Goal: Information Seeking & Learning: Compare options

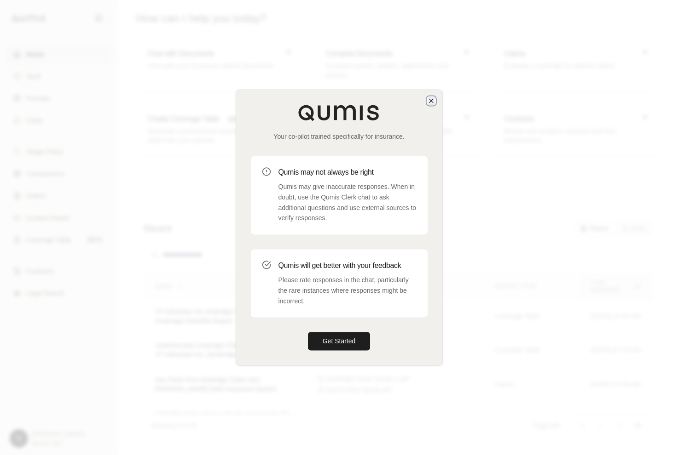
click at [428, 99] on icon "button" at bounding box center [430, 100] width 7 height 7
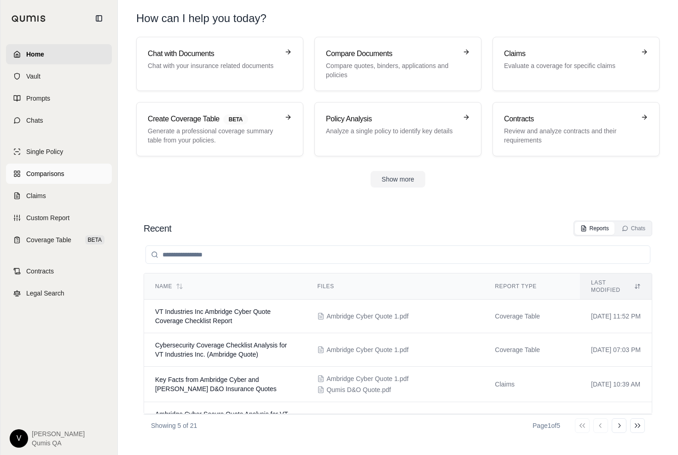
click at [38, 173] on span "Comparisons" at bounding box center [45, 173] width 38 height 9
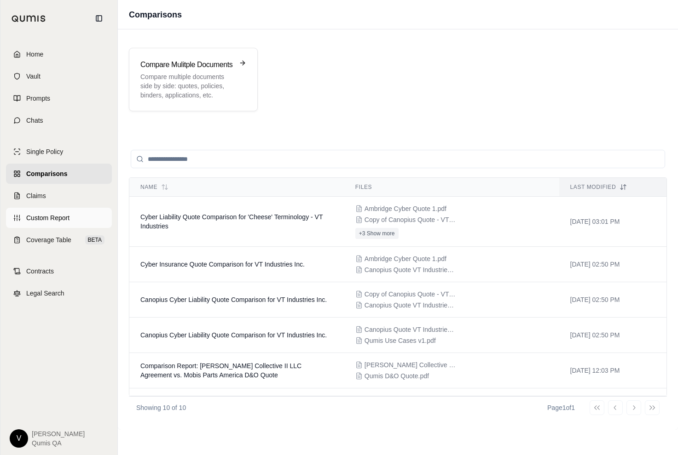
click at [53, 217] on span "Custom Report" at bounding box center [47, 217] width 43 height 9
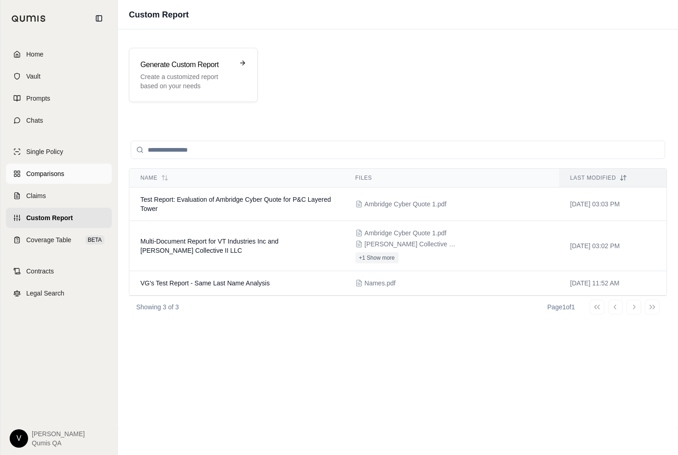
click at [48, 169] on span "Comparisons" at bounding box center [45, 173] width 38 height 9
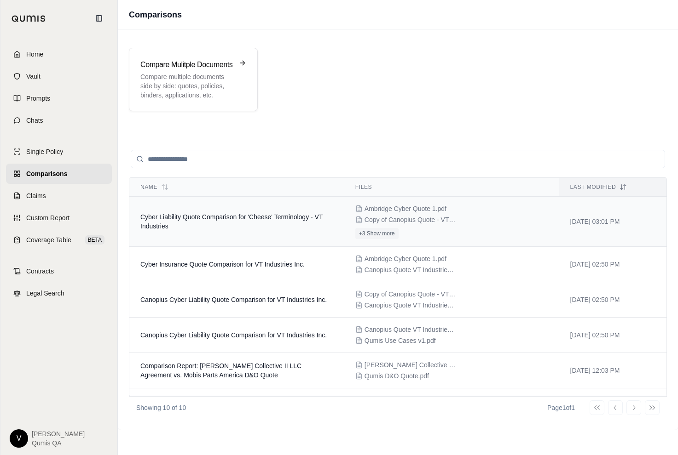
scroll to position [108, 0]
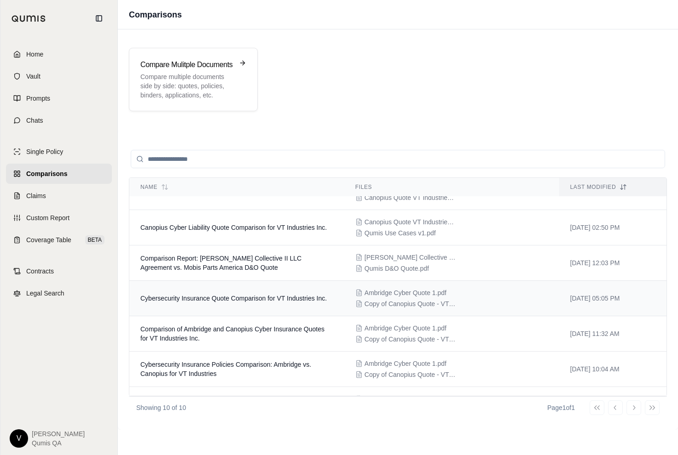
click at [207, 295] on span "Cybersecurity Insurance Quote Comparison for VT Industries Inc." at bounding box center [233, 298] width 186 height 7
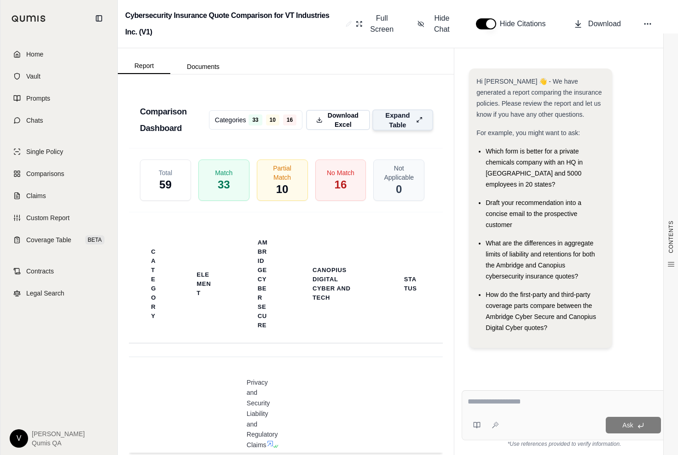
click at [403, 130] on span "Expand Table" at bounding box center [397, 119] width 29 height 19
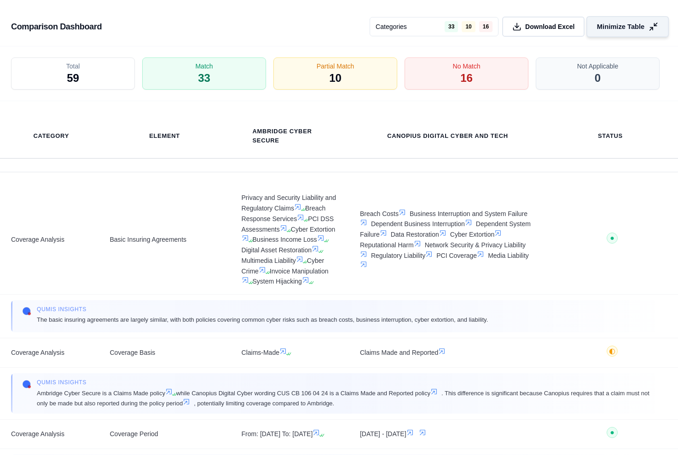
scroll to position [2439, 0]
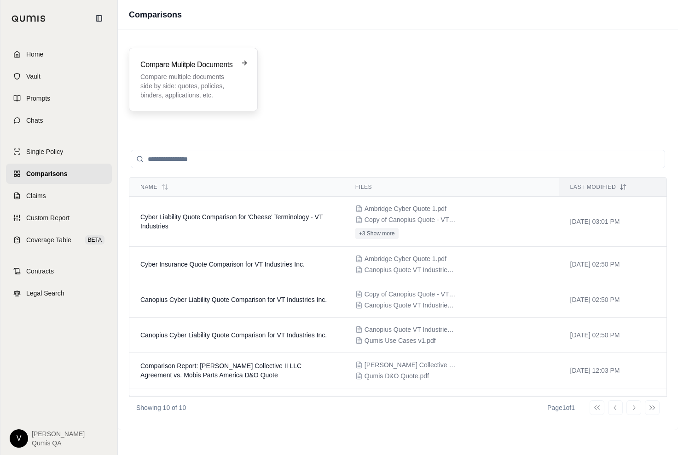
click at [195, 88] on p "Compare multiple documents side by side: quotes, policies, binders, application…" at bounding box center [186, 86] width 93 height 28
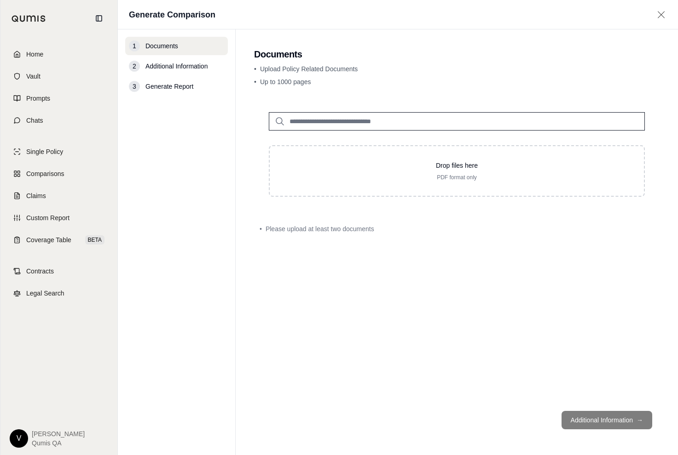
click at [194, 67] on span "Additional Information" at bounding box center [176, 66] width 62 height 9
click at [300, 120] on input "search" at bounding box center [457, 121] width 376 height 18
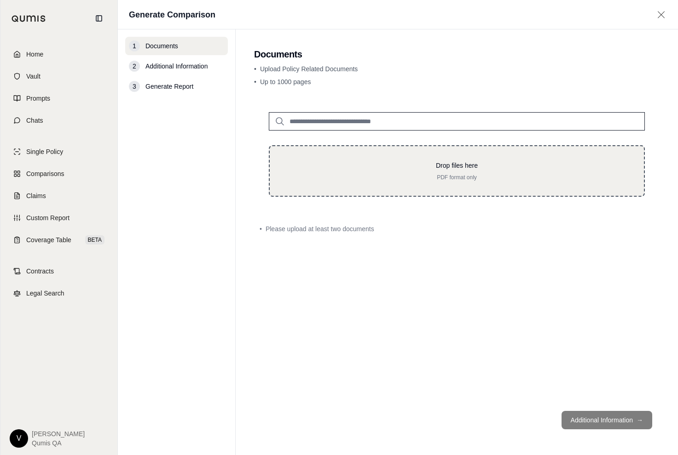
click at [321, 178] on p "PDF format only" at bounding box center [456, 177] width 345 height 7
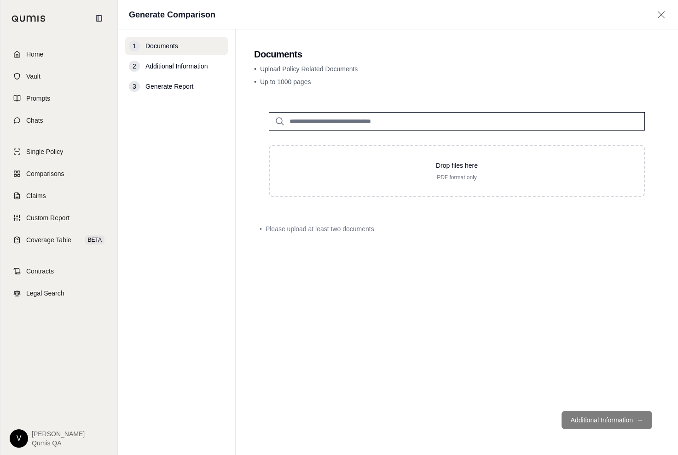
type input "**********"
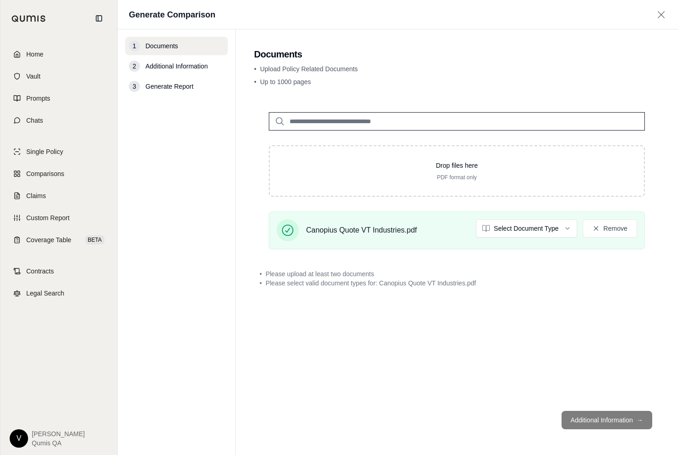
click at [398, 121] on input "search" at bounding box center [457, 121] width 376 height 18
type input "***"
click at [373, 139] on p "Ambridge Cyber Quote 1.pdf #2" at bounding box center [350, 140] width 109 height 11
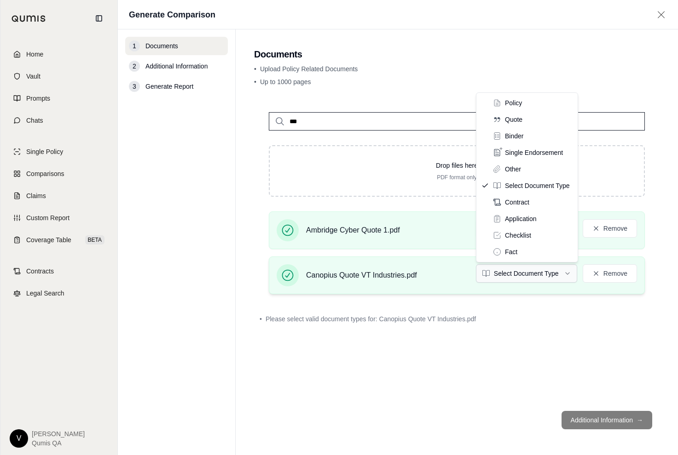
click at [561, 267] on html "Home Vault Prompts Chats Single Policy Comparisons Claims Custom Report Coverag…" at bounding box center [339, 227] width 678 height 455
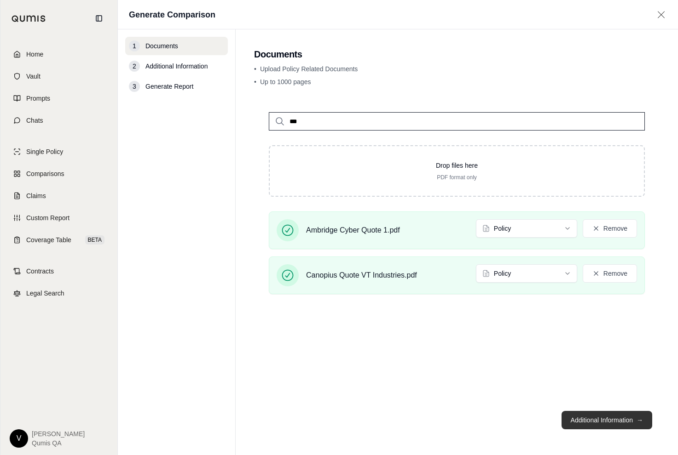
click at [616, 421] on button "Additional Information →" at bounding box center [606, 420] width 91 height 18
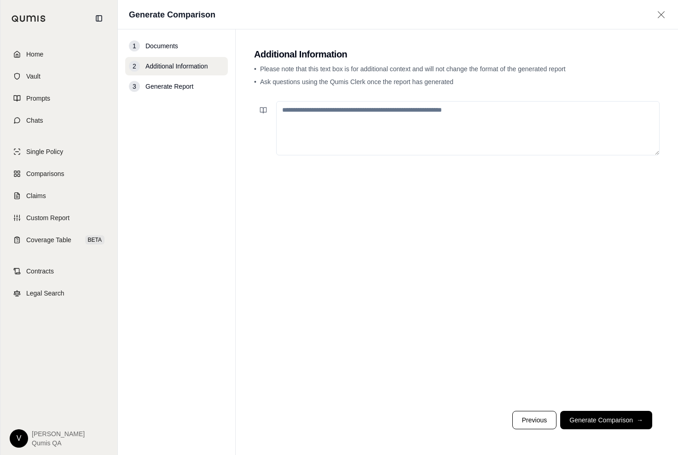
click at [425, 118] on textarea at bounding box center [467, 128] width 383 height 54
click at [57, 175] on span "Comparisons" at bounding box center [45, 173] width 38 height 9
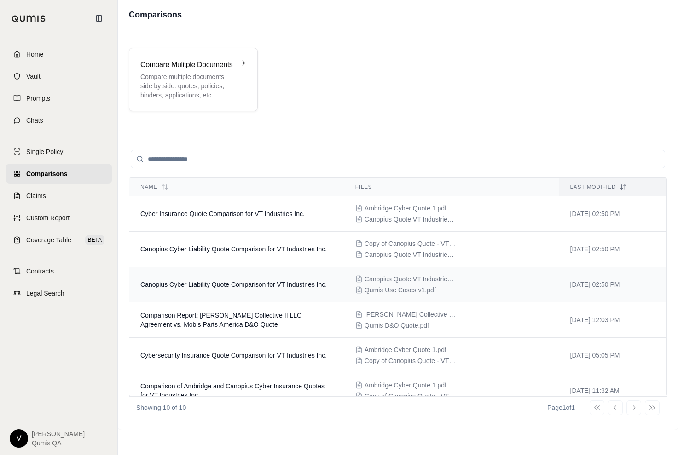
scroll to position [167, 0]
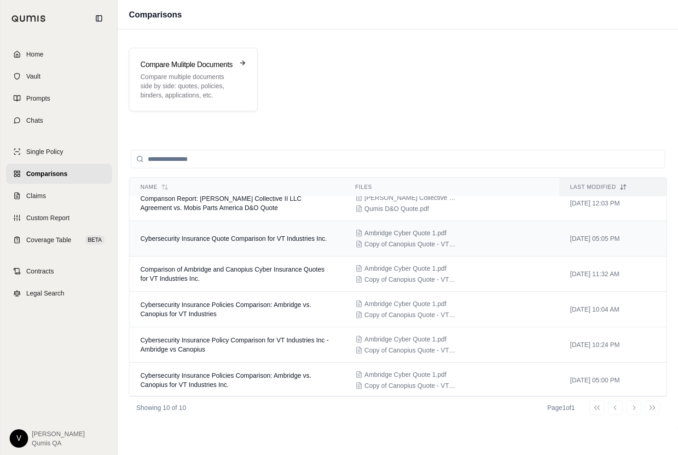
click at [239, 240] on span "Cybersecurity Insurance Quote Comparison for VT Industries Inc." at bounding box center [233, 238] width 186 height 7
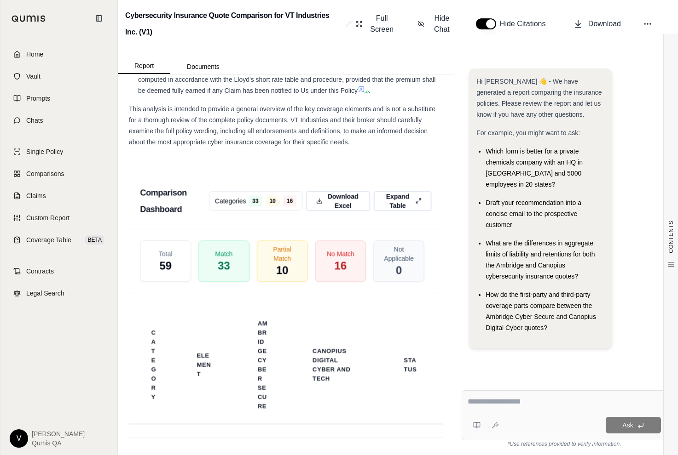
scroll to position [2829, 0]
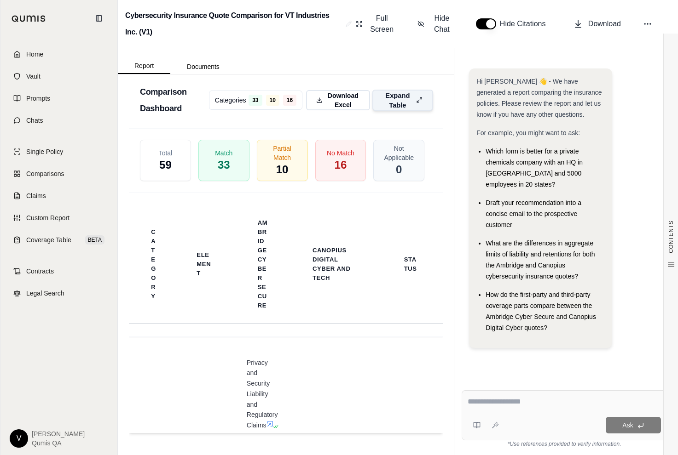
click at [416, 102] on icon at bounding box center [419, 101] width 6 height 10
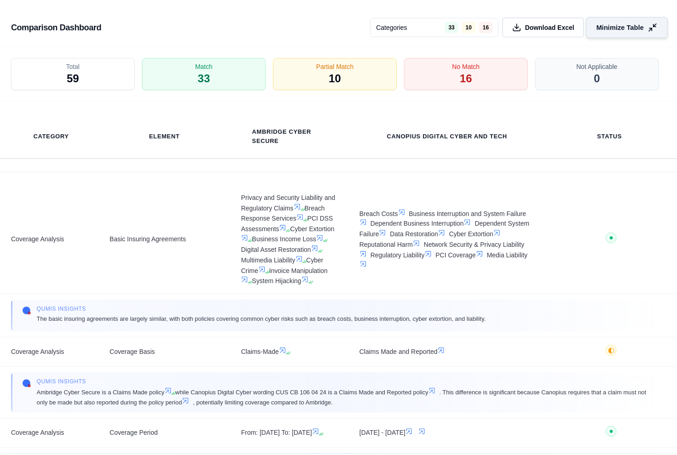
scroll to position [2450, 0]
